Goal: Task Accomplishment & Management: Use online tool/utility

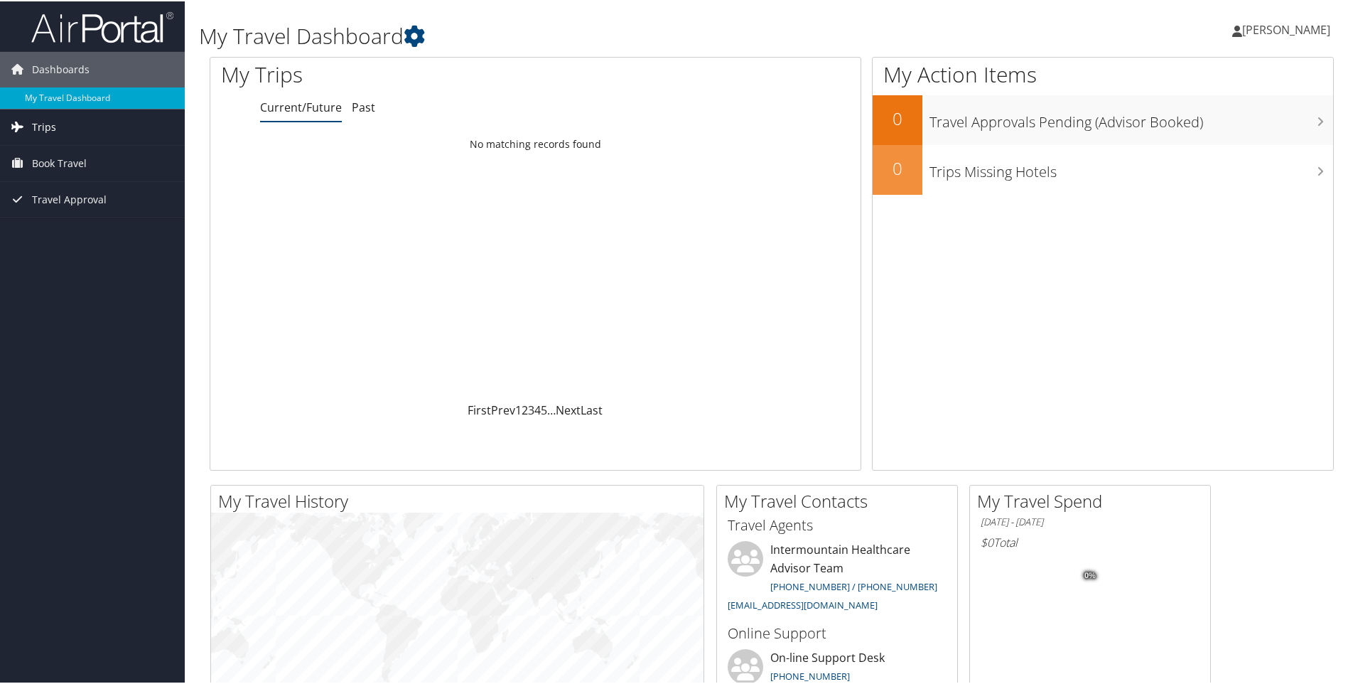
click at [76, 126] on link "Trips" at bounding box center [92, 126] width 185 height 36
click at [83, 154] on link "Current/Future Trips" at bounding box center [92, 154] width 185 height 21
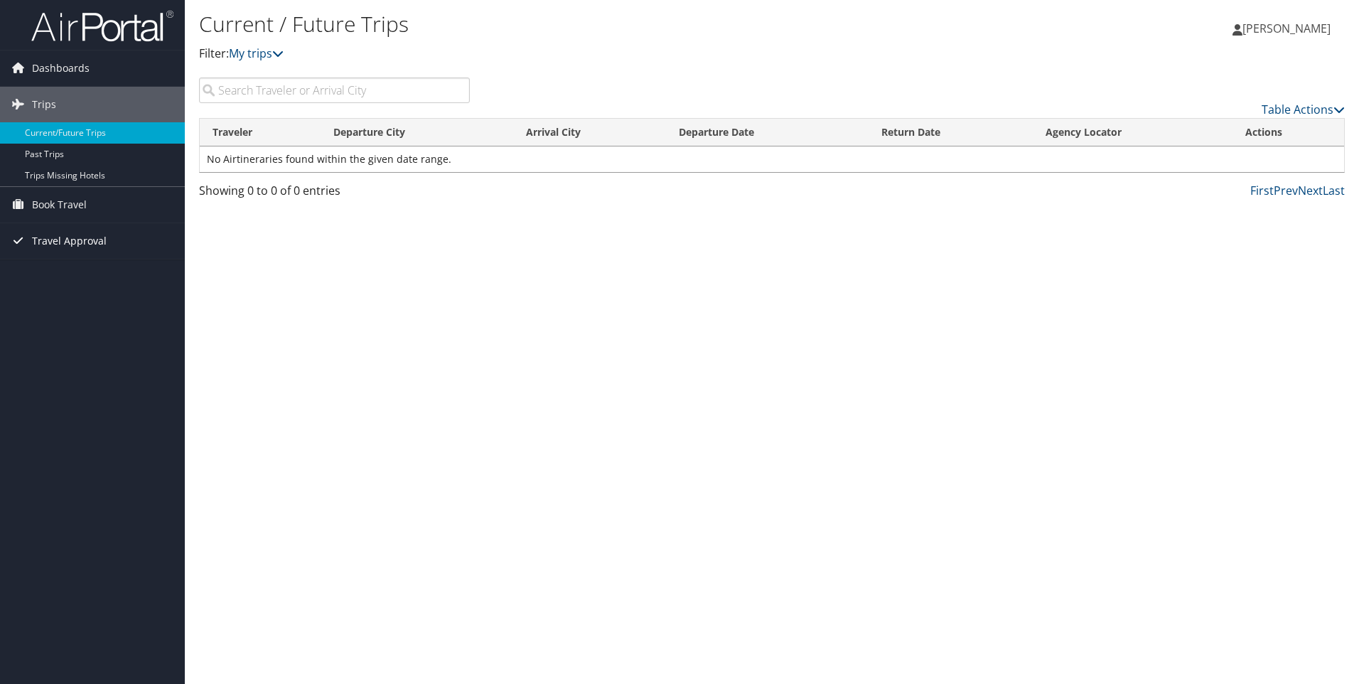
click at [97, 230] on span "Travel Approval" at bounding box center [69, 241] width 75 height 36
click at [90, 264] on link "Pending Trip Approvals" at bounding box center [92, 269] width 185 height 21
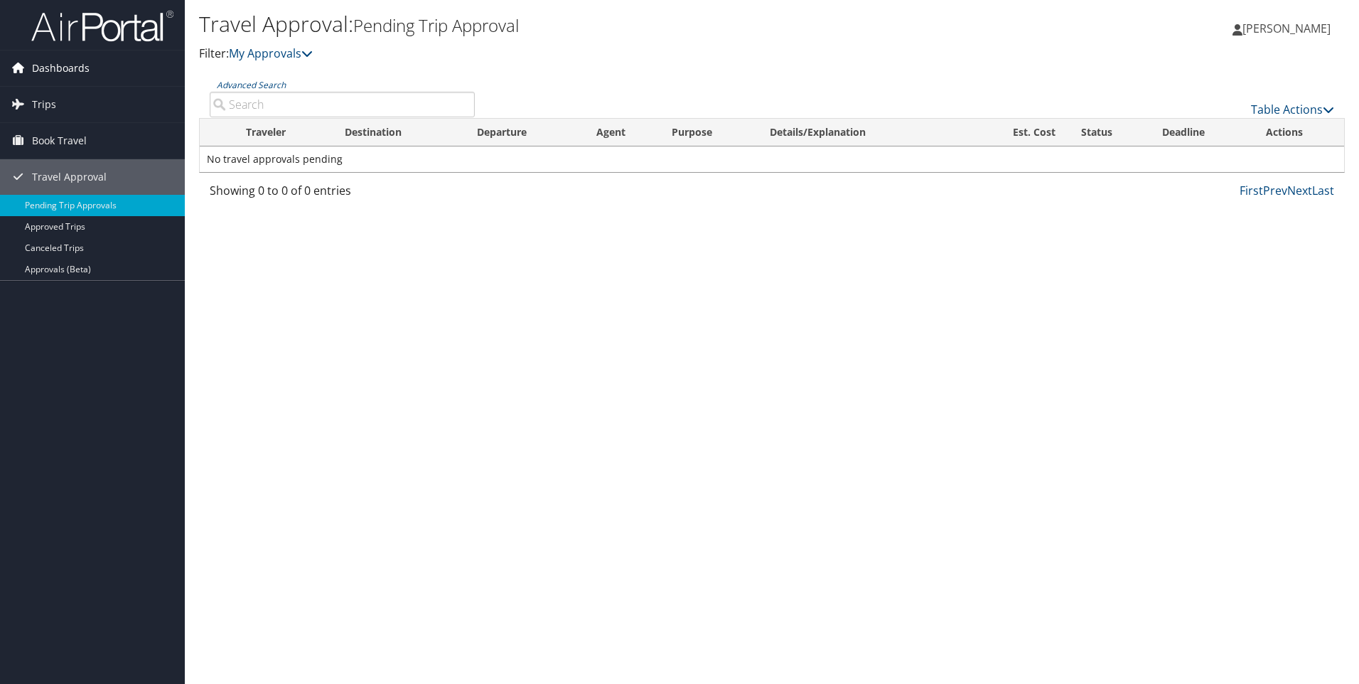
click at [77, 70] on span "Dashboards" at bounding box center [61, 68] width 58 height 36
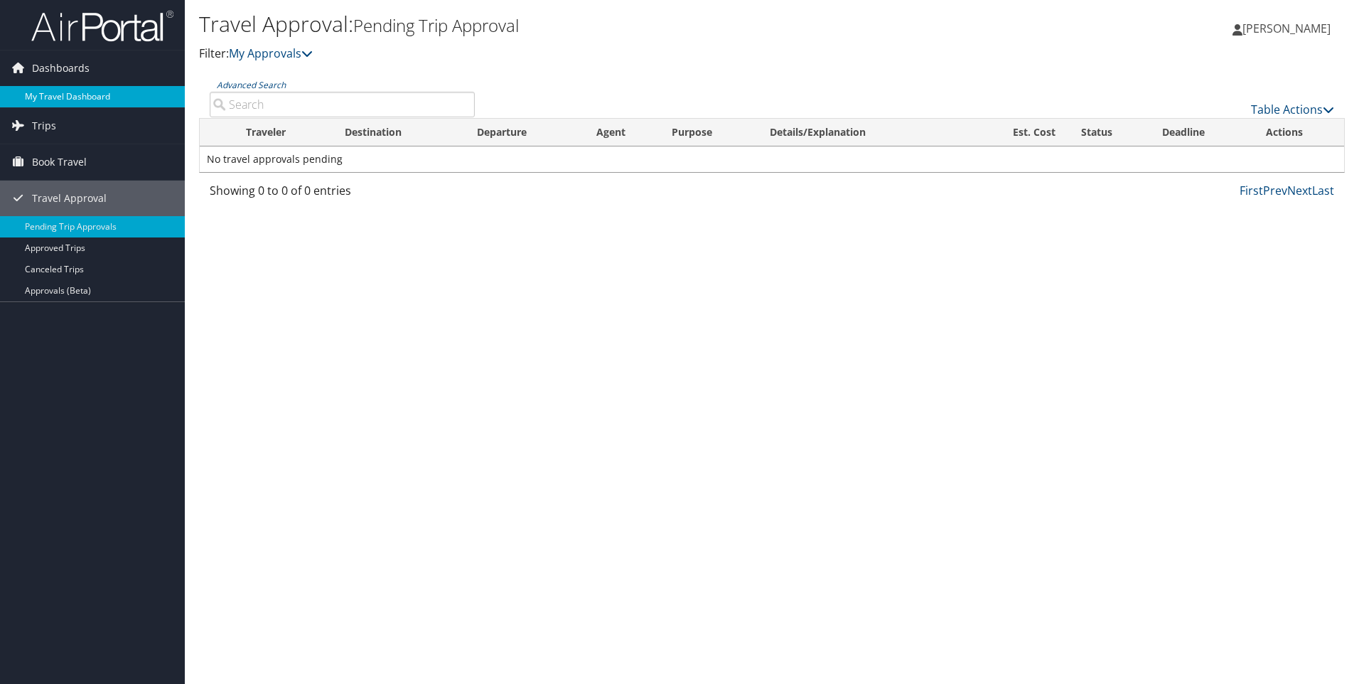
click at [76, 89] on link "My Travel Dashboard" at bounding box center [92, 96] width 185 height 21
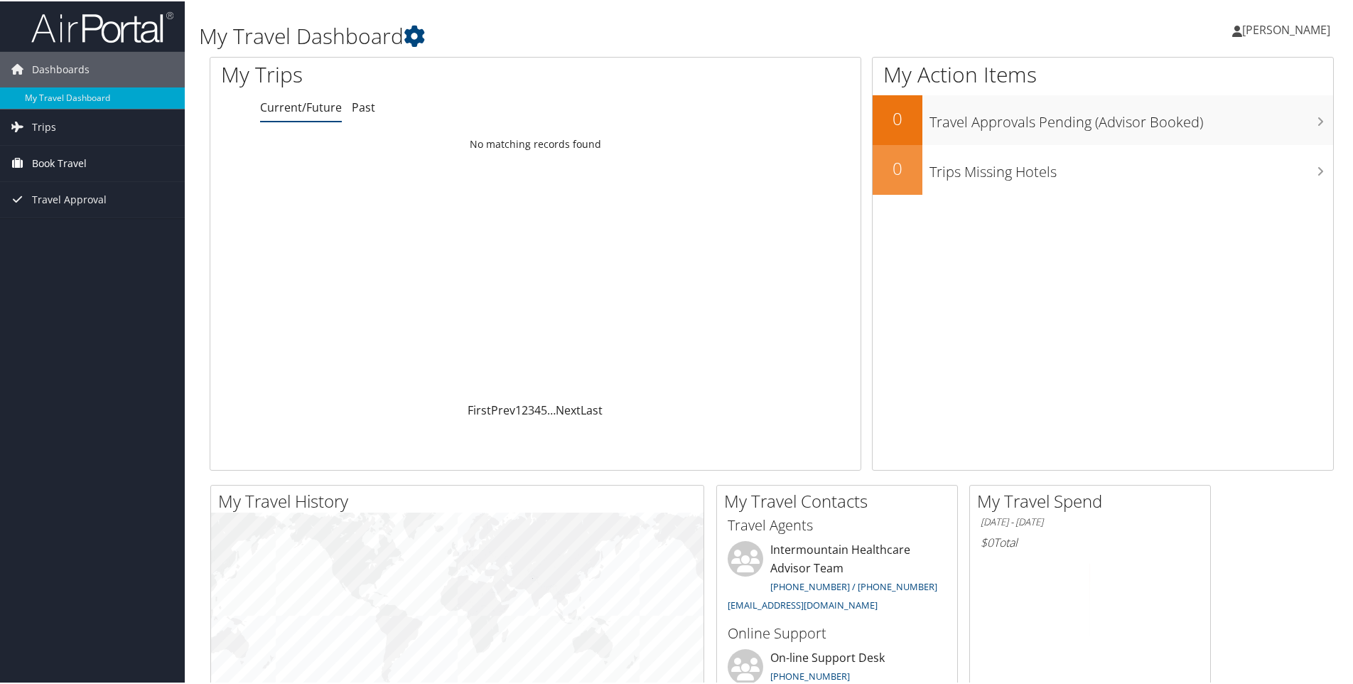
click at [73, 156] on span "Book Travel" at bounding box center [59, 162] width 55 height 36
click at [82, 232] on link "Book/Manage Online Trips" at bounding box center [92, 232] width 185 height 21
